Goal: Information Seeking & Learning: Learn about a topic

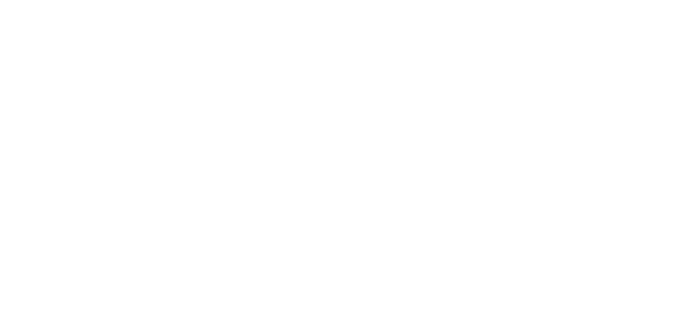
scroll to position [1991, 0]
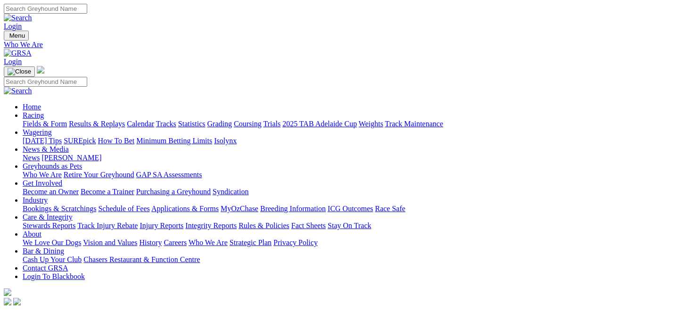
scroll to position [3, 0]
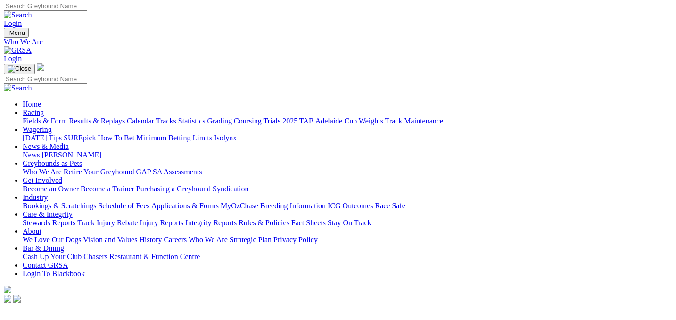
click at [318, 236] on link "Privacy Policy" at bounding box center [295, 240] width 44 height 8
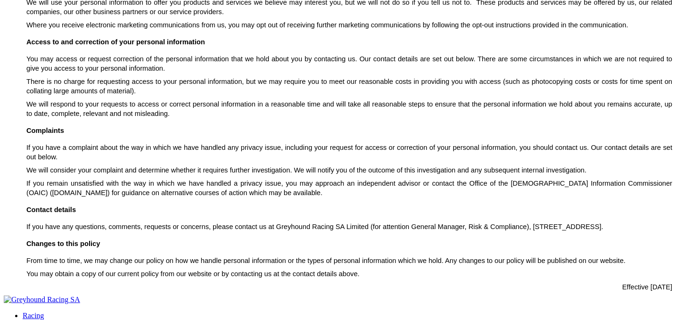
scroll to position [1119, 0]
